Goal: Find contact information: Obtain details needed to contact an individual or organization

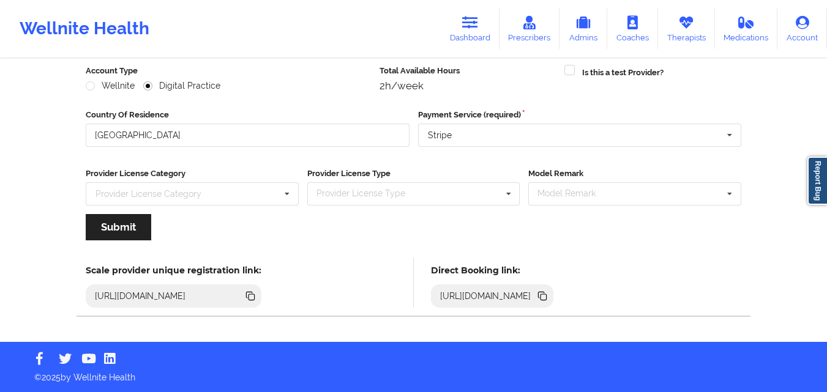
scroll to position [157, 0]
click at [479, 36] on link "Dashboard" at bounding box center [470, 29] width 59 height 40
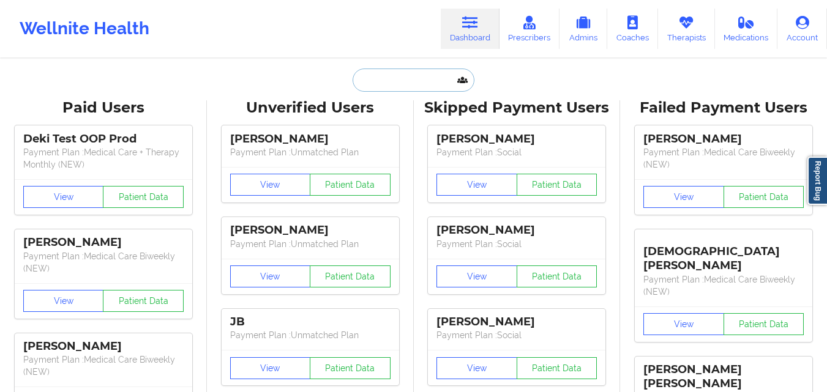
click at [405, 78] on input "text" at bounding box center [413, 80] width 121 height 23
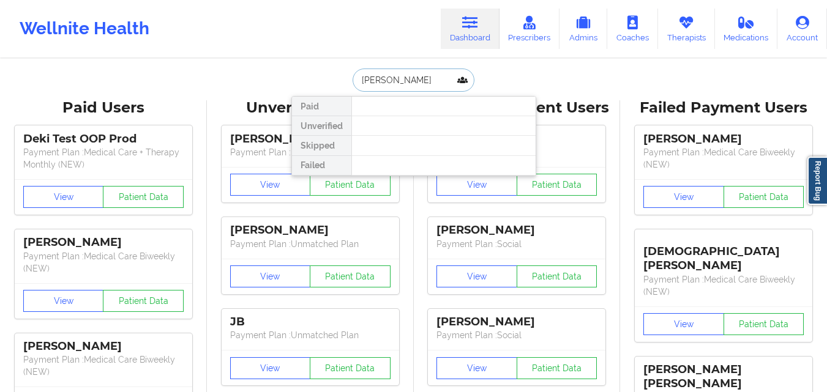
type input "[PERSON_NAME]"
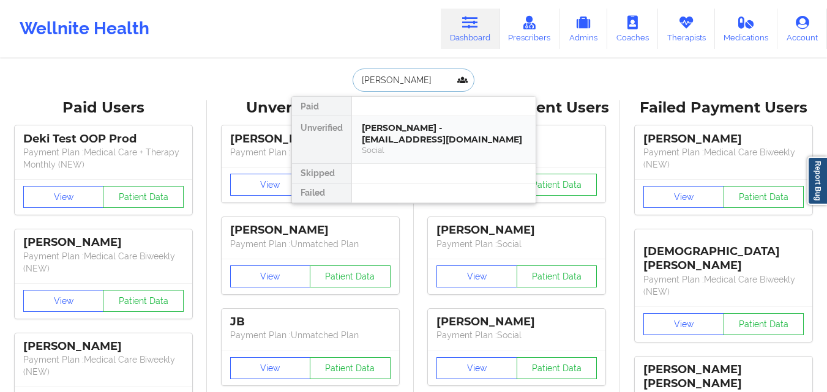
click at [459, 143] on div "[PERSON_NAME] - [EMAIL_ADDRESS][DOMAIN_NAME]" at bounding box center [444, 133] width 164 height 23
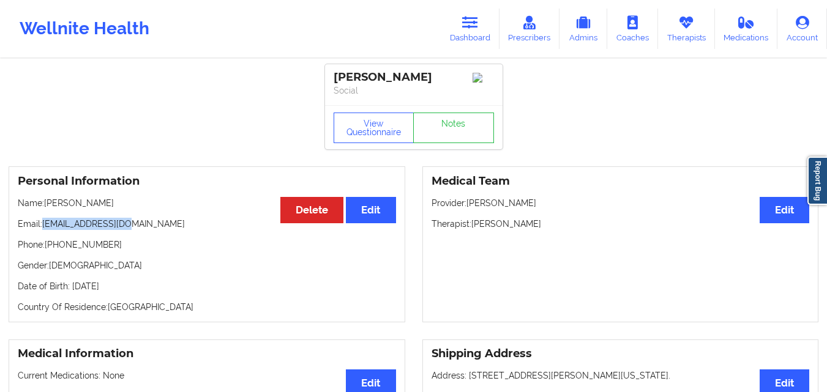
drag, startPoint x: 43, startPoint y: 230, endPoint x: 116, endPoint y: 228, distance: 73.5
click at [116, 228] on p "Email: [EMAIL_ADDRESS][DOMAIN_NAME]" at bounding box center [207, 224] width 378 height 12
copy p "[EMAIL_ADDRESS][DOMAIN_NAME]"
click at [97, 230] on p "Email: [EMAIL_ADDRESS][DOMAIN_NAME]" at bounding box center [207, 224] width 378 height 12
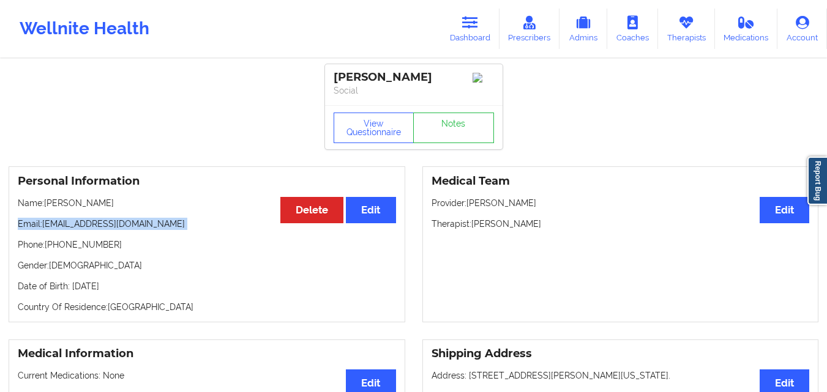
click at [97, 230] on p "Email: [EMAIL_ADDRESS][DOMAIN_NAME]" at bounding box center [207, 224] width 378 height 12
drag, startPoint x: 41, startPoint y: 228, endPoint x: 103, endPoint y: 228, distance: 61.8
click at [103, 228] on p "Email: [EMAIL_ADDRESS][DOMAIN_NAME]" at bounding box center [207, 224] width 378 height 12
drag, startPoint x: 138, startPoint y: 231, endPoint x: 84, endPoint y: 222, distance: 54.7
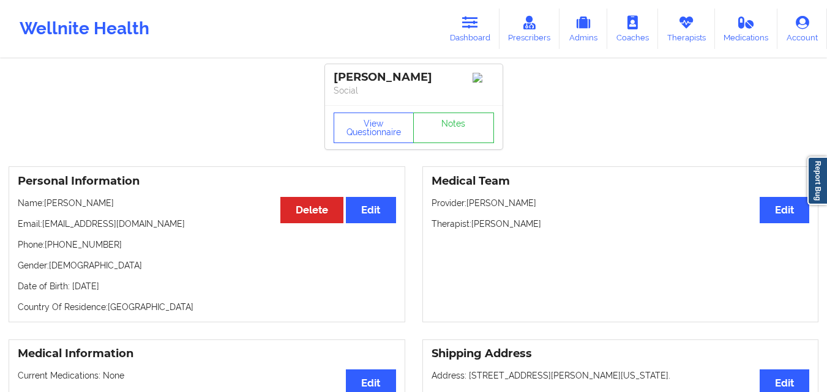
click at [137, 230] on p "Email: [EMAIL_ADDRESS][DOMAIN_NAME]" at bounding box center [207, 224] width 378 height 12
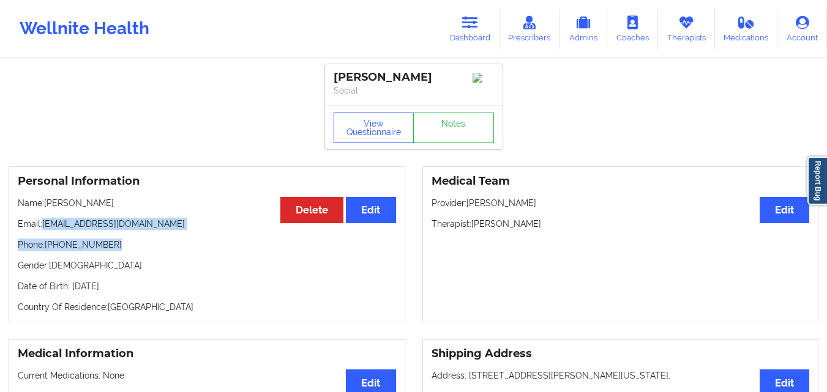
drag, startPoint x: 42, startPoint y: 228, endPoint x: 121, endPoint y: 235, distance: 79.3
click at [121, 235] on div "Personal Information Edit Delete Name: [PERSON_NAME] Email: [EMAIL_ADDRESS][DOM…" at bounding box center [207, 245] width 397 height 156
click at [131, 227] on p "Email: [EMAIL_ADDRESS][DOMAIN_NAME]" at bounding box center [207, 224] width 378 height 12
drag, startPoint x: 44, startPoint y: 229, endPoint x: 119, endPoint y: 233, distance: 74.8
click at [119, 230] on p "Email: [EMAIL_ADDRESS][DOMAIN_NAME]" at bounding box center [207, 224] width 378 height 12
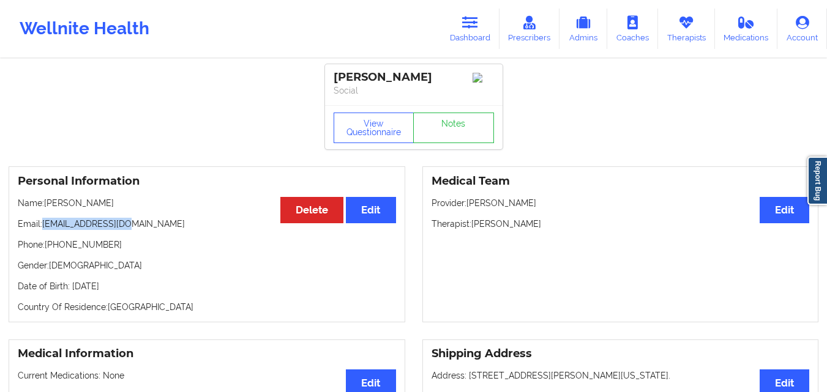
copy p "[EMAIL_ADDRESS][DOMAIN_NAME]"
click at [468, 29] on icon at bounding box center [470, 22] width 16 height 13
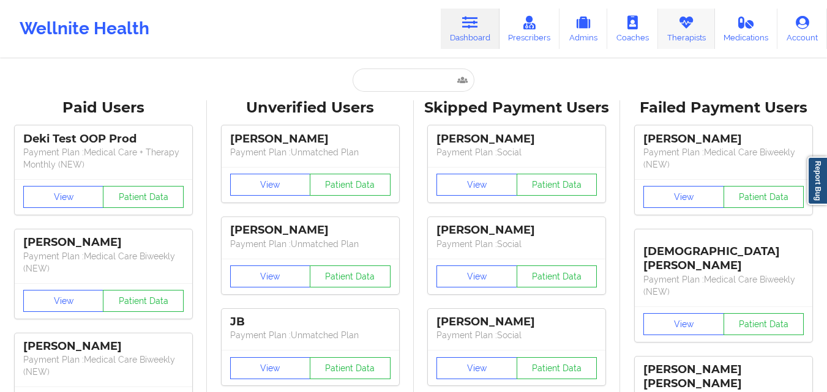
click at [702, 24] on link "Therapists" at bounding box center [686, 29] width 57 height 40
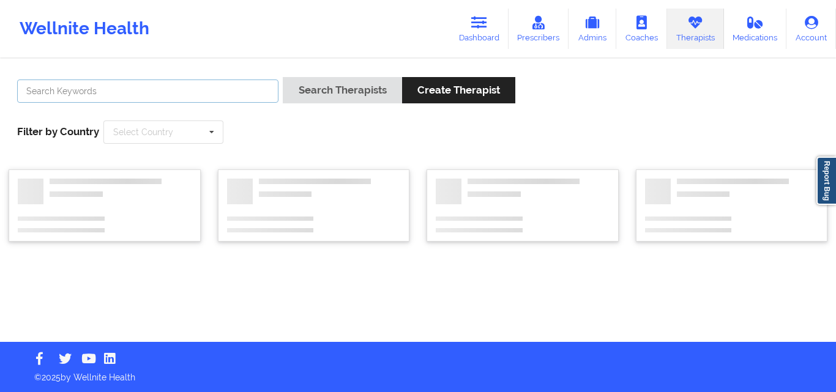
click at [205, 89] on input "text" at bounding box center [147, 91] width 261 height 23
paste input "[PERSON_NAME]"
type input "[PERSON_NAME]"
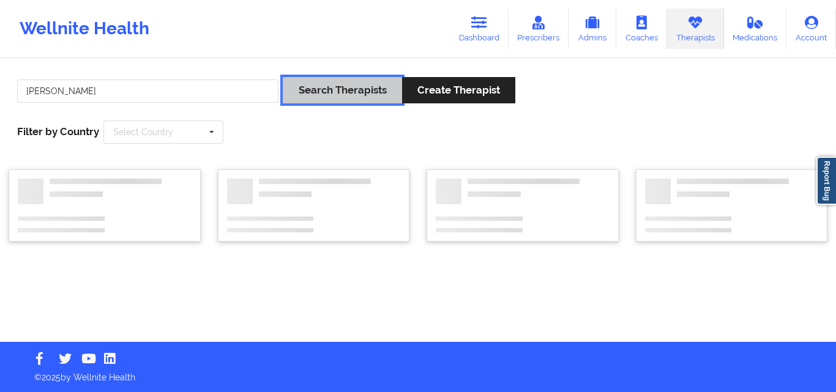
click at [346, 95] on button "Search Therapists" at bounding box center [342, 90] width 119 height 26
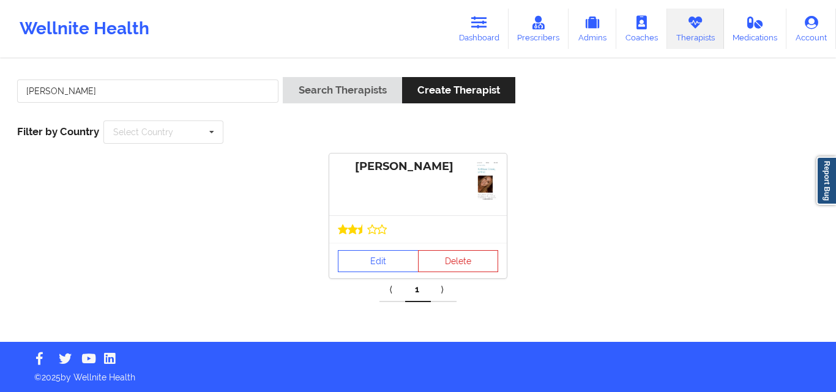
drag, startPoint x: 386, startPoint y: 224, endPoint x: 476, endPoint y: 199, distance: 93.4
click at [387, 224] on div at bounding box center [418, 230] width 178 height 28
click at [379, 264] on link "Edit" at bounding box center [378, 261] width 81 height 22
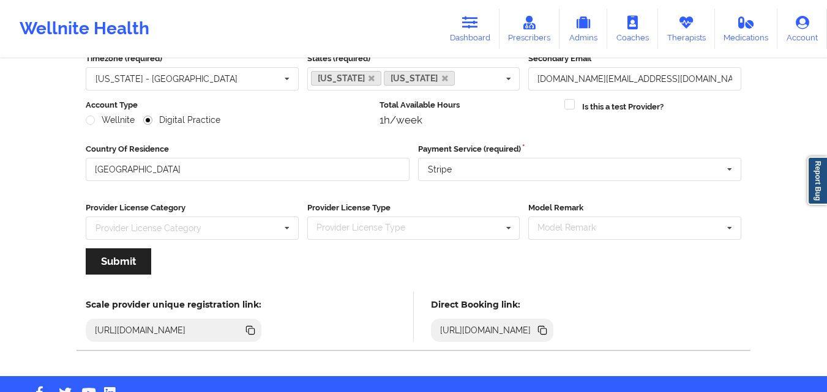
scroll to position [157, 0]
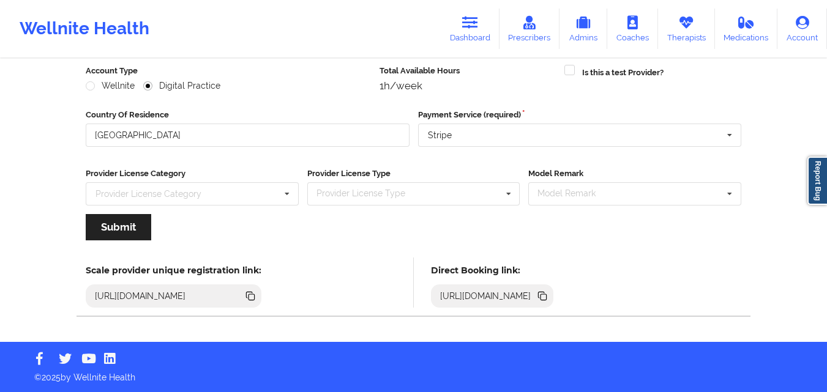
click at [545, 295] on icon at bounding box center [542, 295] width 6 height 6
